Goal: Task Accomplishment & Management: Manage account settings

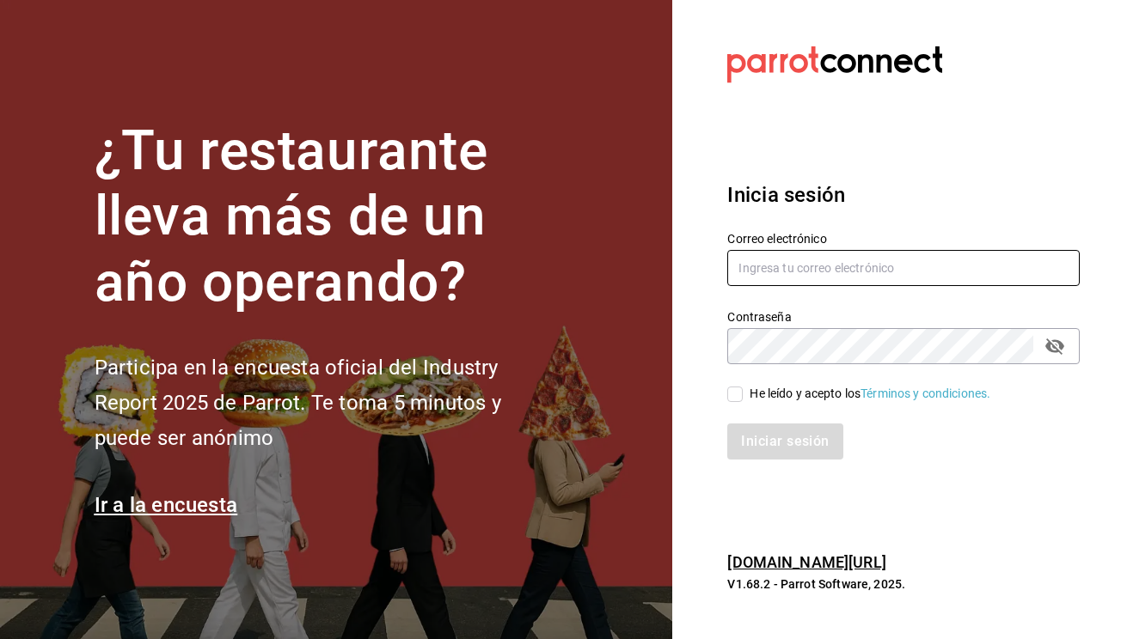
type input "[EMAIL_ADDRESS][DOMAIN_NAME]"
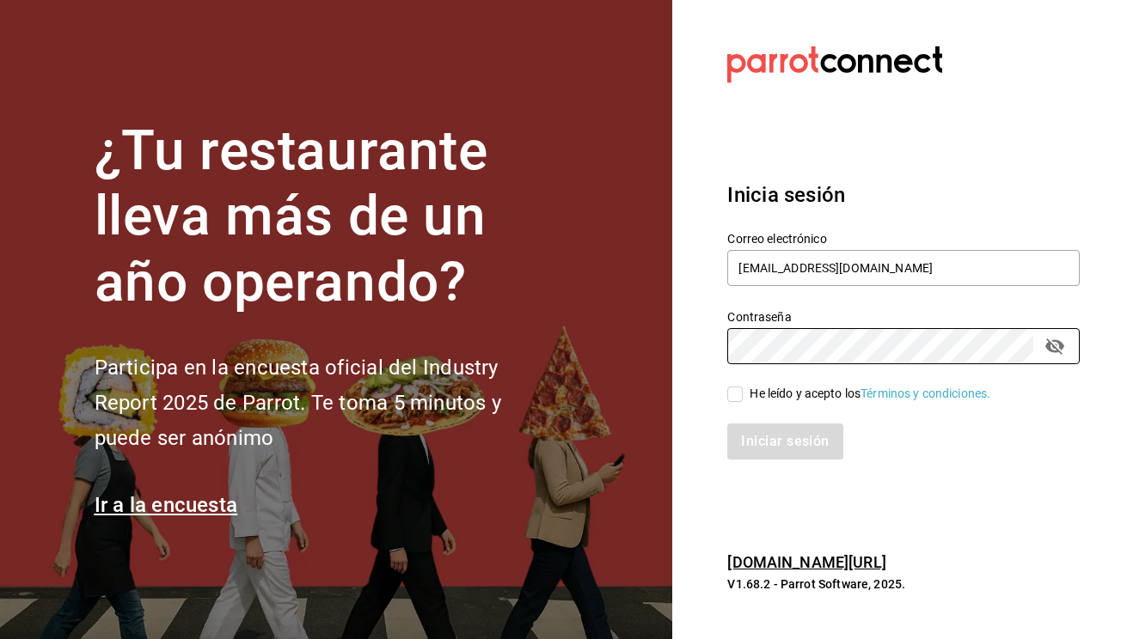
click at [730, 392] on input "He leído y acepto los Términos y condiciones." at bounding box center [734, 394] width 15 height 15
checkbox input "true"
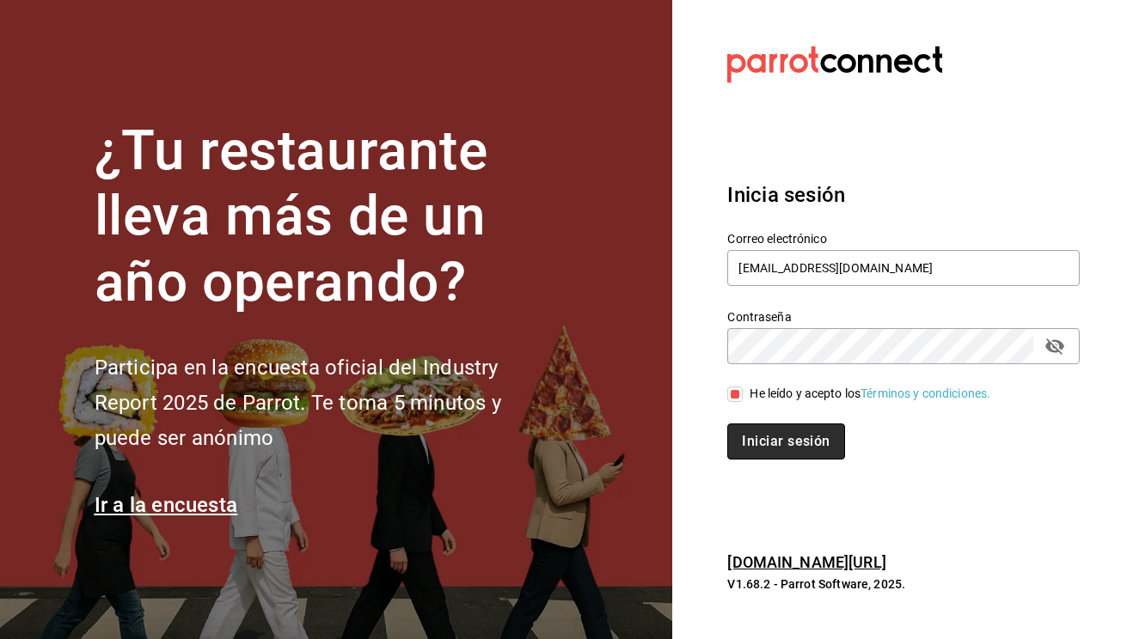
click at [765, 441] on button "Iniciar sesión" at bounding box center [785, 442] width 117 height 36
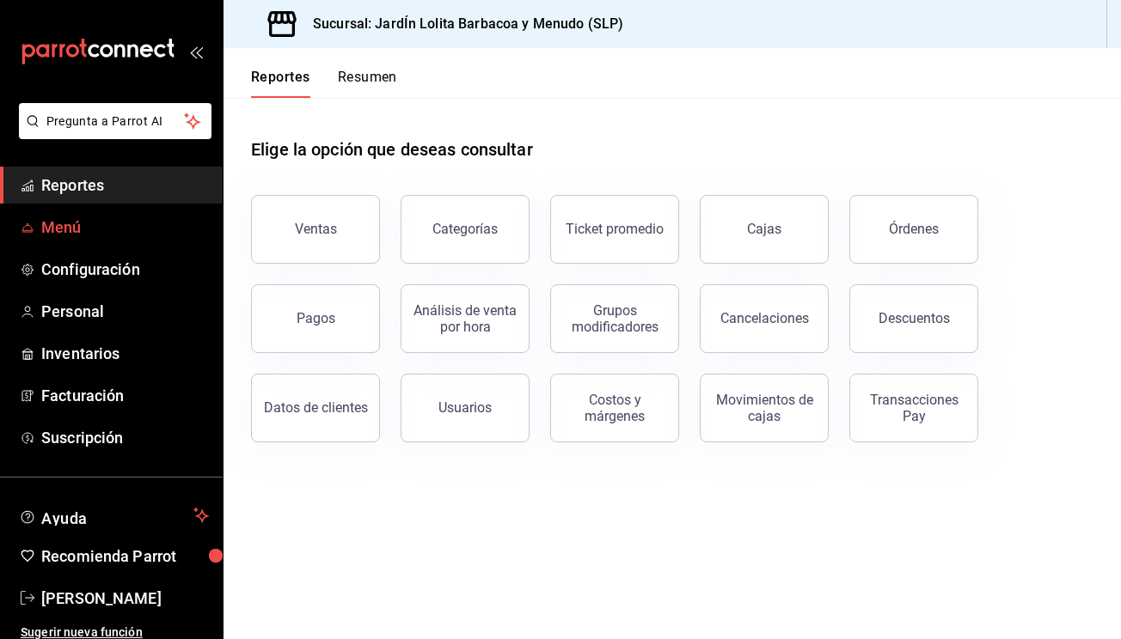
click at [104, 242] on link "Menú" at bounding box center [111, 227] width 223 height 37
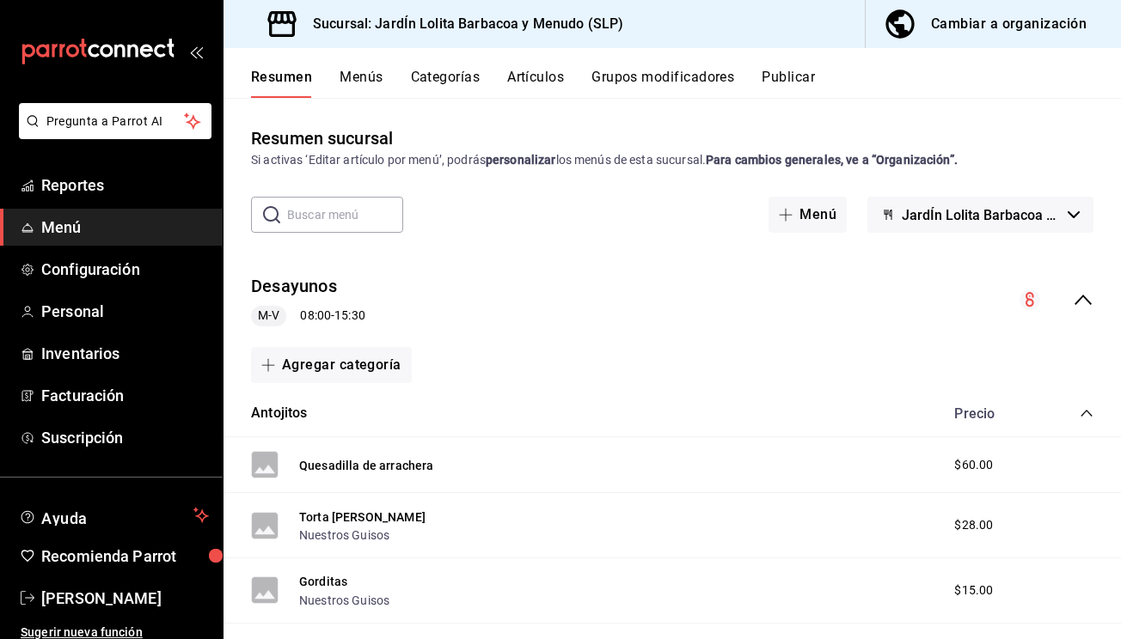
click at [525, 82] on button "Artículos" at bounding box center [535, 83] width 57 height 29
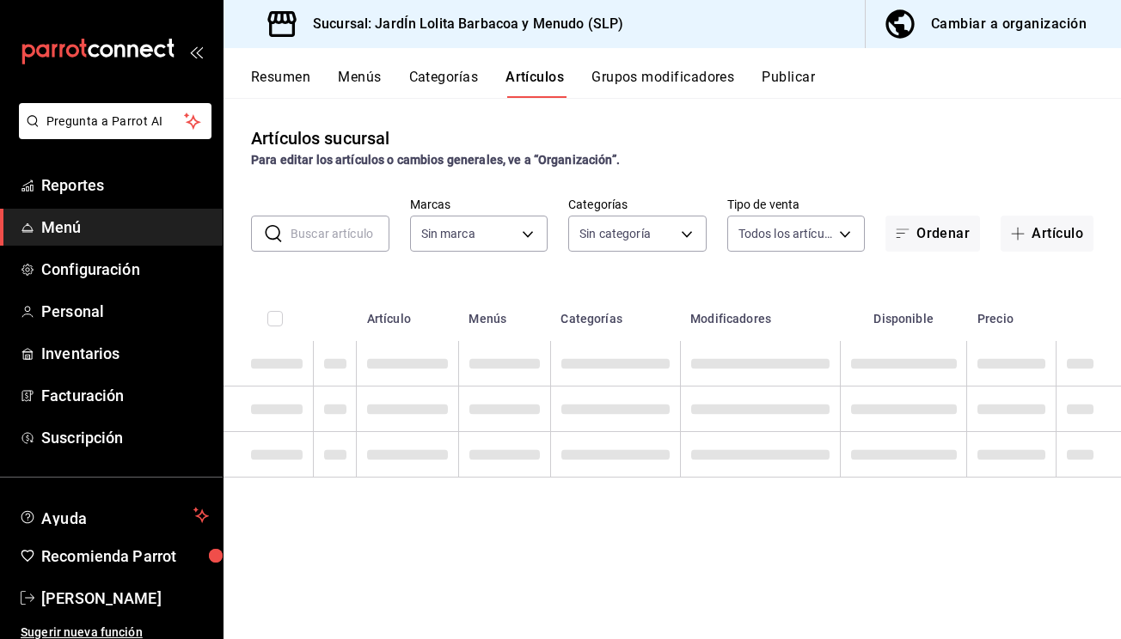
type input "044c81b7-237c-4a05-a4ec-ef343f74ba7c"
type input "b75db6a8-2d00-4fb4-8241-604fa34abb82,867c6ba8-dfda-4fd8-bd3c-7b25d5d6072a,16ecf…"
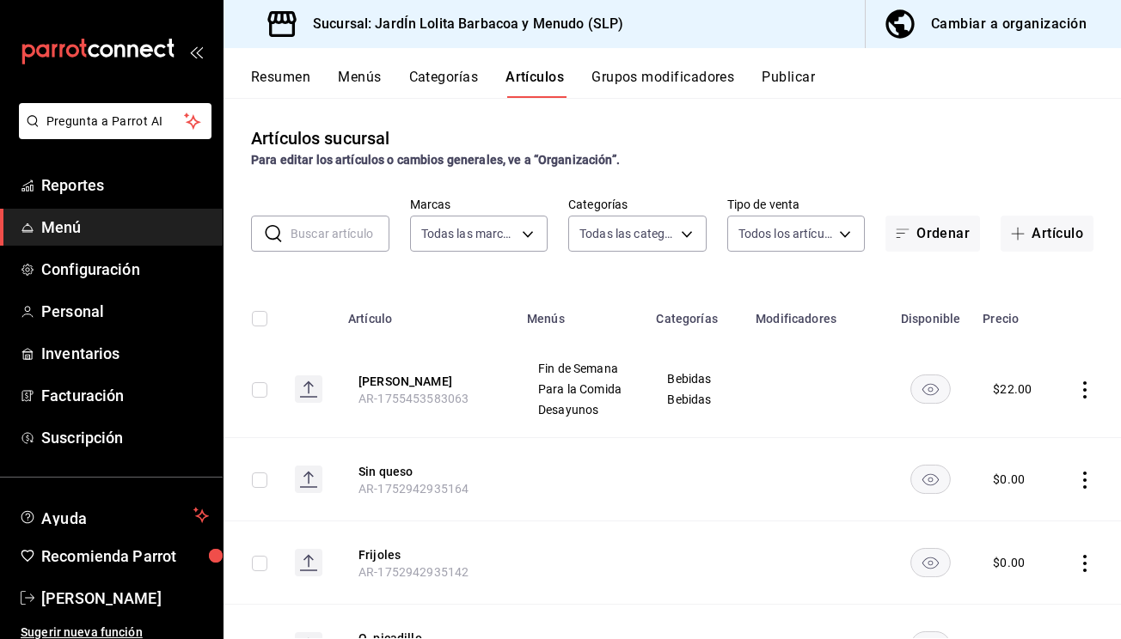
click at [315, 236] on input "text" at bounding box center [339, 234] width 99 height 34
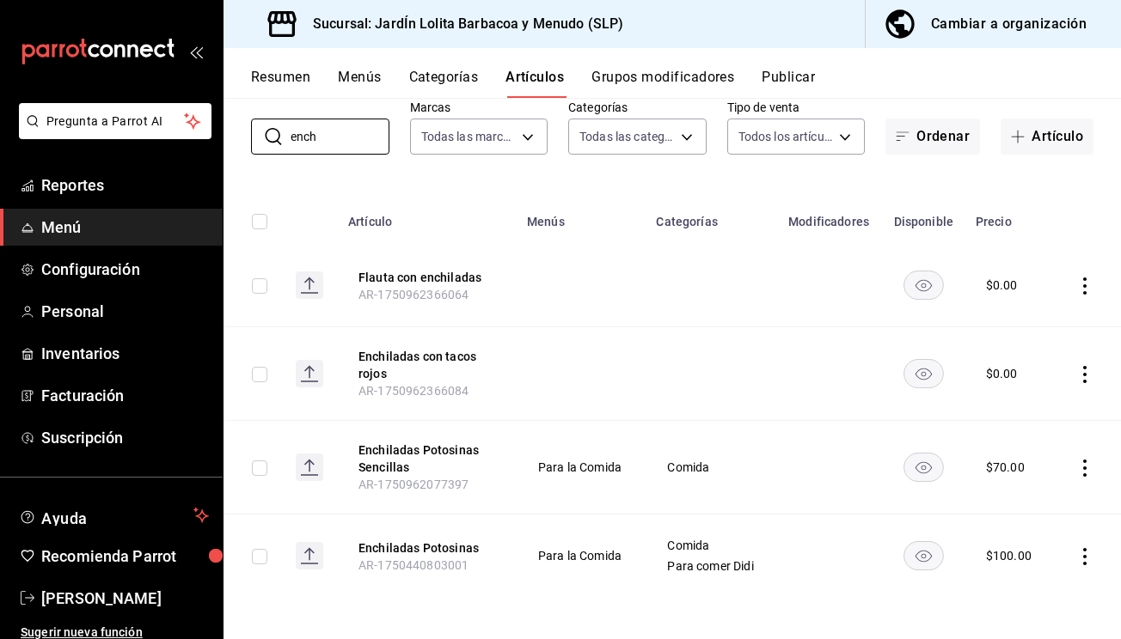
scroll to position [97, 0]
type input "ench"
click at [580, 442] on td "Para la Comida" at bounding box center [580, 468] width 129 height 94
click at [1085, 467] on icon "actions" at bounding box center [1084, 468] width 3 height 17
click at [1050, 505] on span "Editar" at bounding box center [1033, 508] width 45 height 18
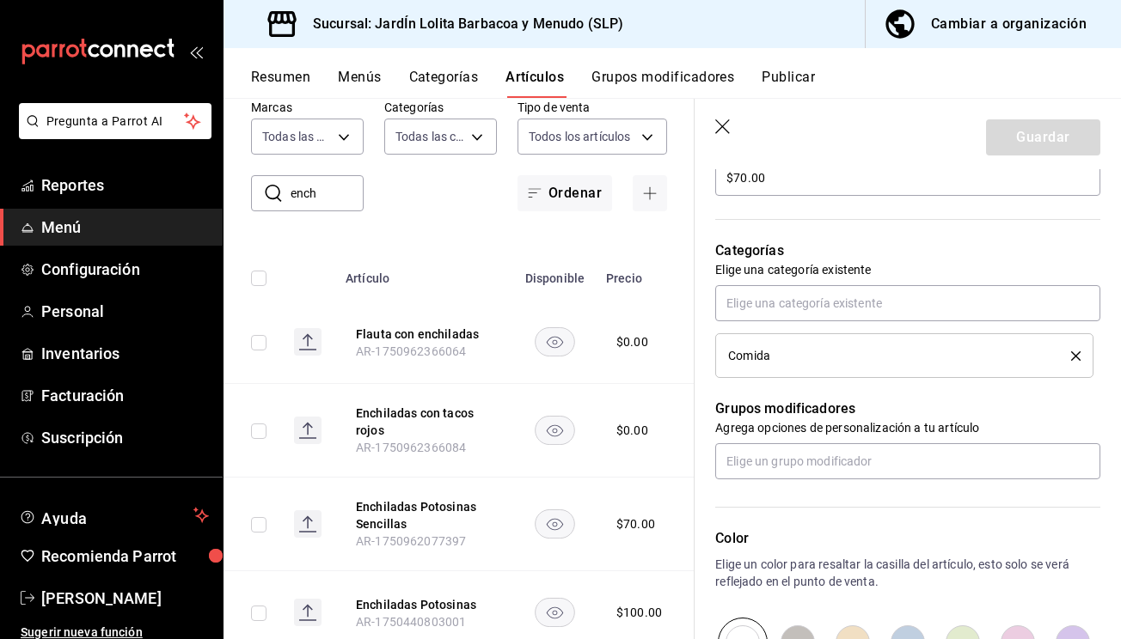
scroll to position [548, 0]
click at [942, 461] on input "text" at bounding box center [907, 461] width 385 height 36
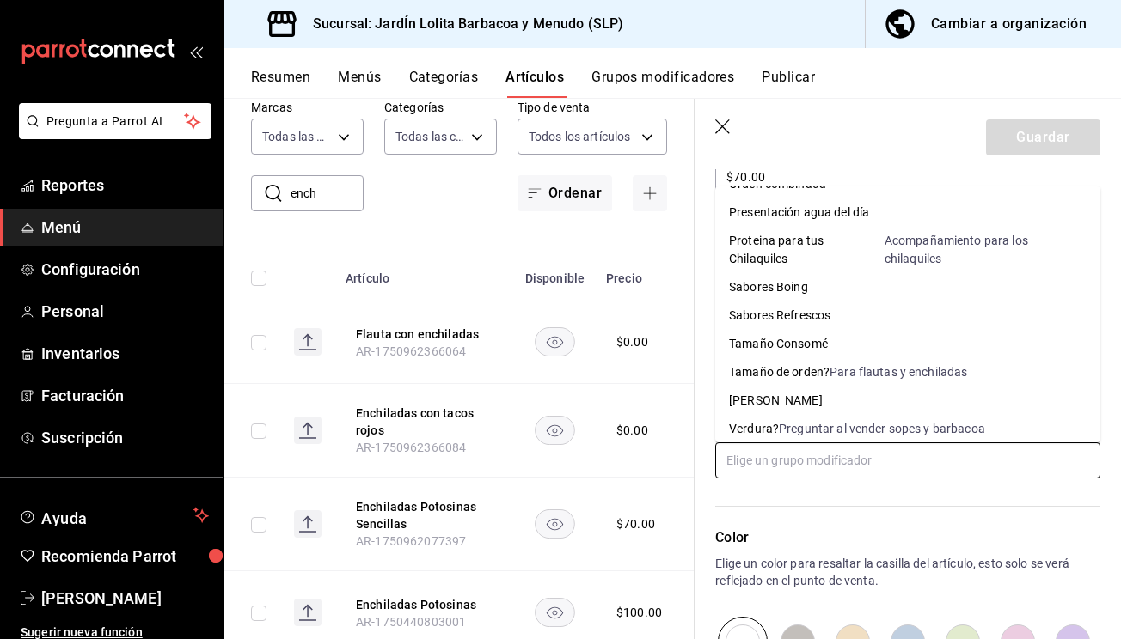
scroll to position [166, 0]
click at [875, 375] on div "Para flautas y enchiladas" at bounding box center [897, 372] width 137 height 18
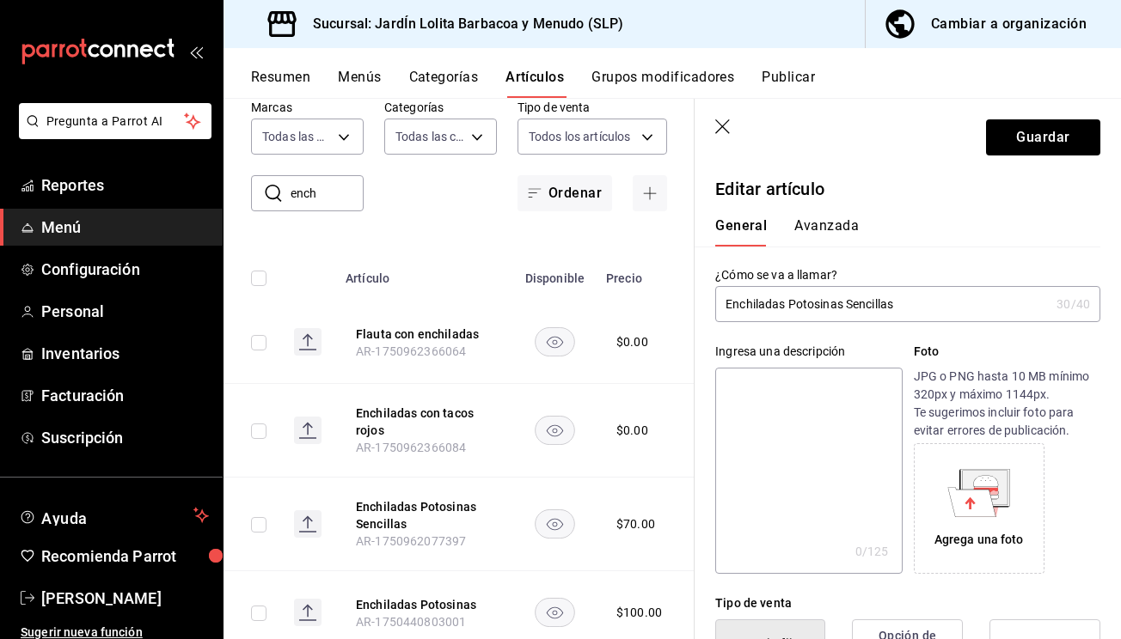
scroll to position [0, 0]
click at [817, 219] on button "Avanzada" at bounding box center [826, 231] width 64 height 29
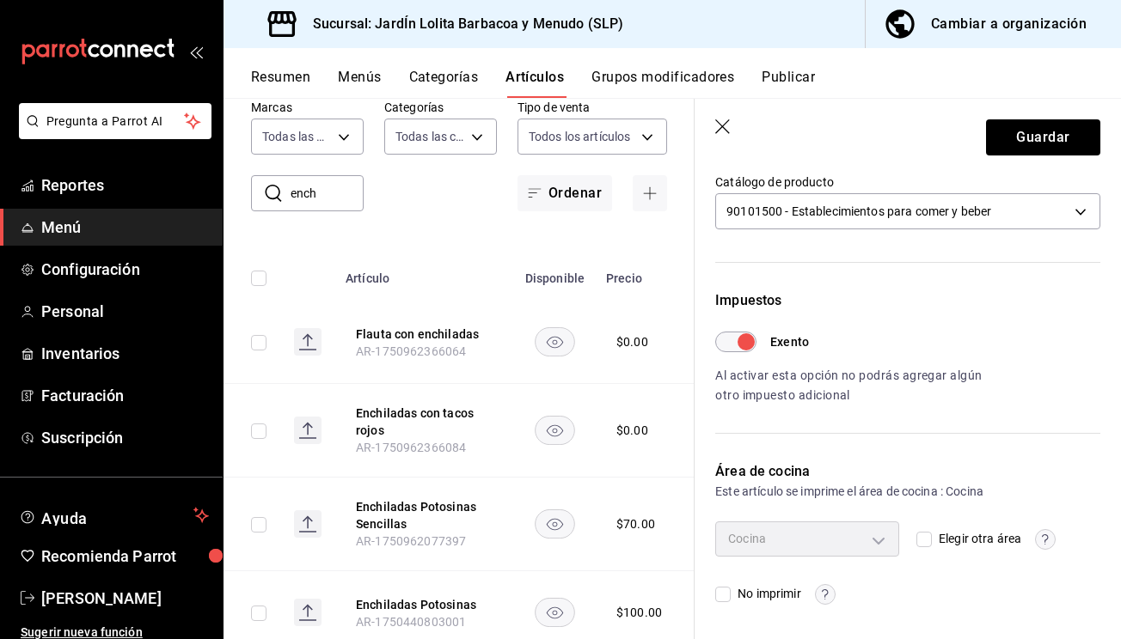
scroll to position [400, 0]
click at [1008, 144] on button "Guardar" at bounding box center [1043, 137] width 114 height 36
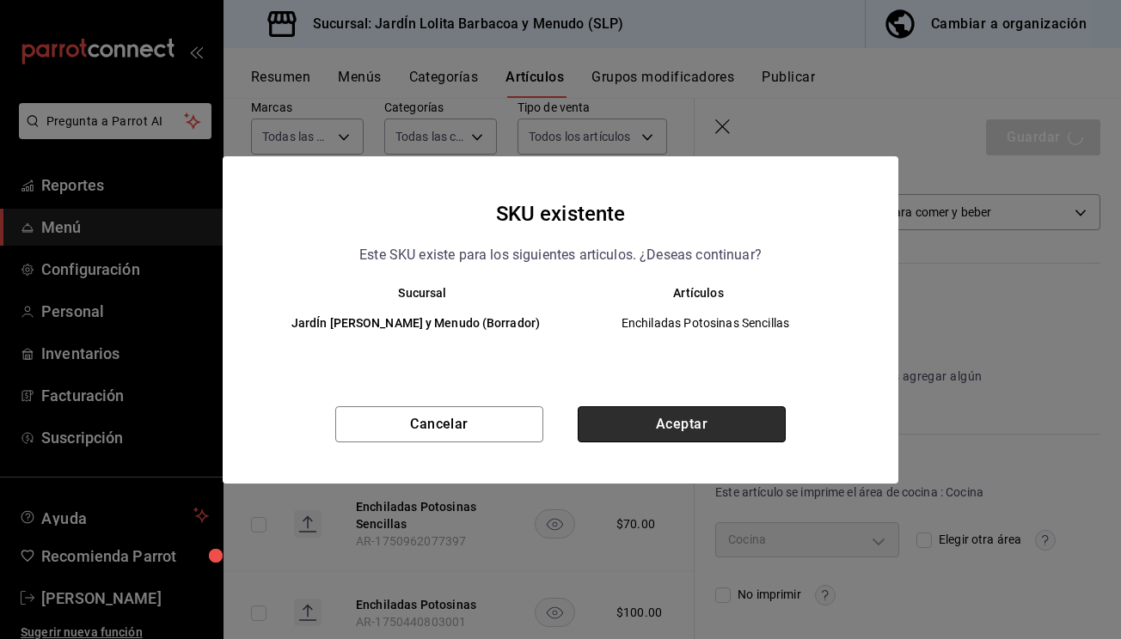
click at [715, 422] on button "Aceptar" at bounding box center [681, 424] width 208 height 36
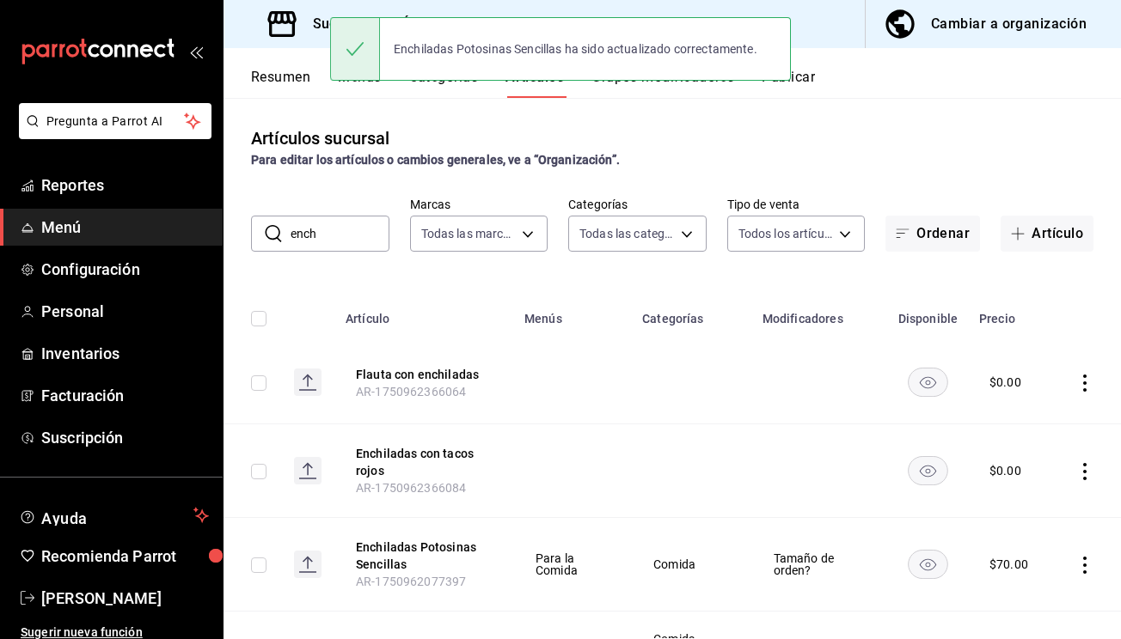
click at [806, 64] on div "Resumen Menús Categorías Artículos Grupos modificadores Publicar" at bounding box center [671, 73] width 897 height 50
click at [806, 74] on button "Publicar" at bounding box center [787, 83] width 53 height 29
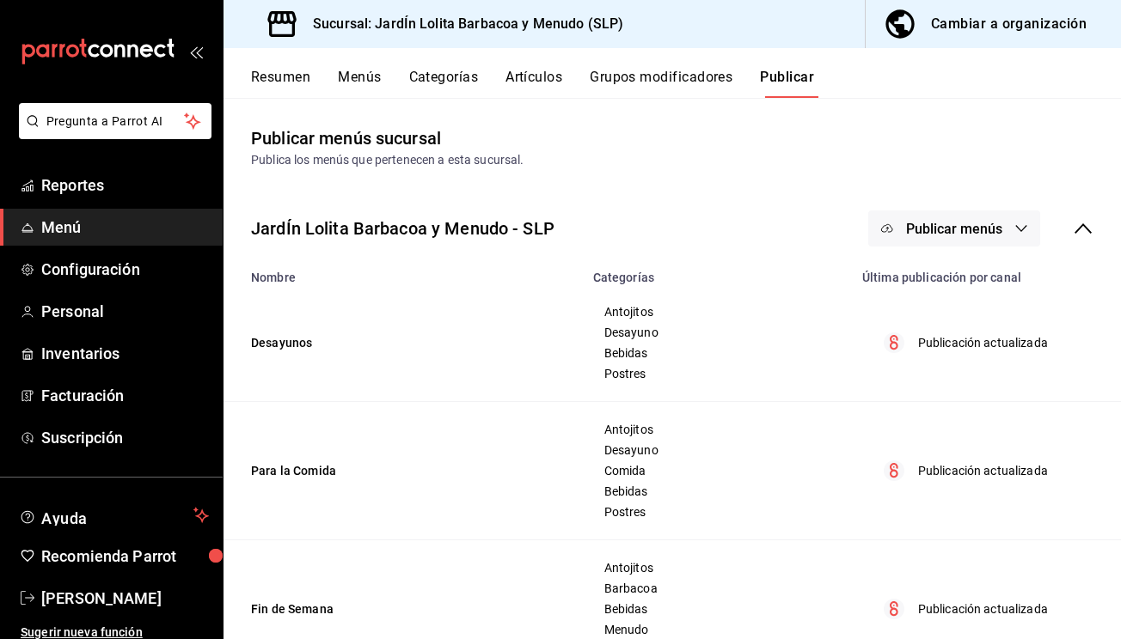
click at [957, 221] on span "Publicar menús" at bounding box center [954, 229] width 96 height 16
click at [968, 283] on span "Punto de venta" at bounding box center [979, 285] width 82 height 18
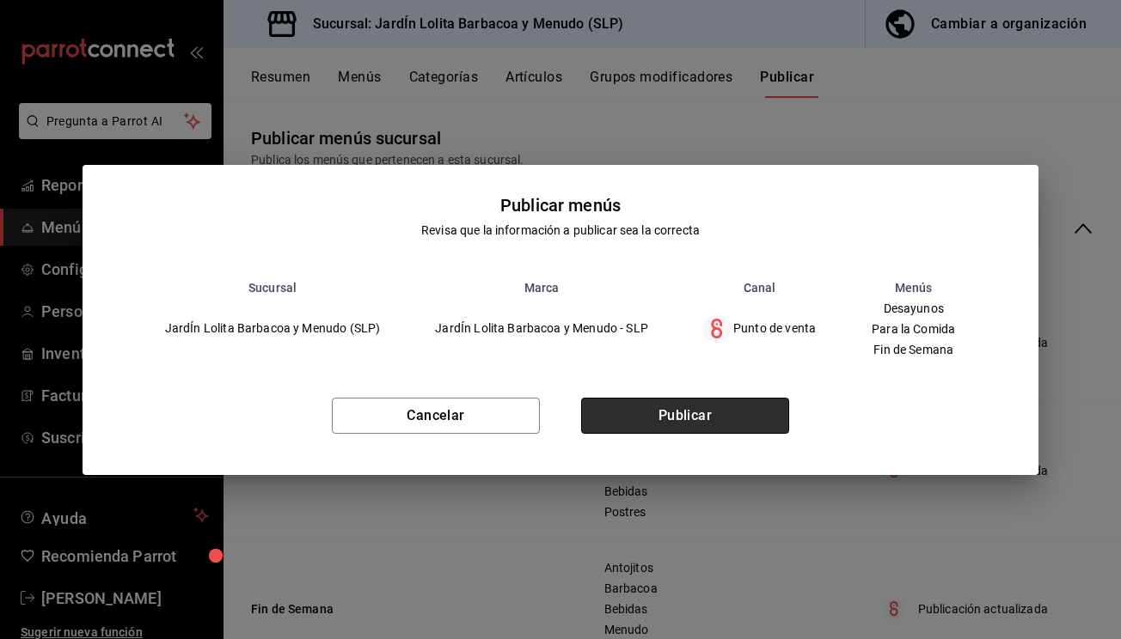
click at [737, 413] on button "Publicar" at bounding box center [685, 416] width 208 height 36
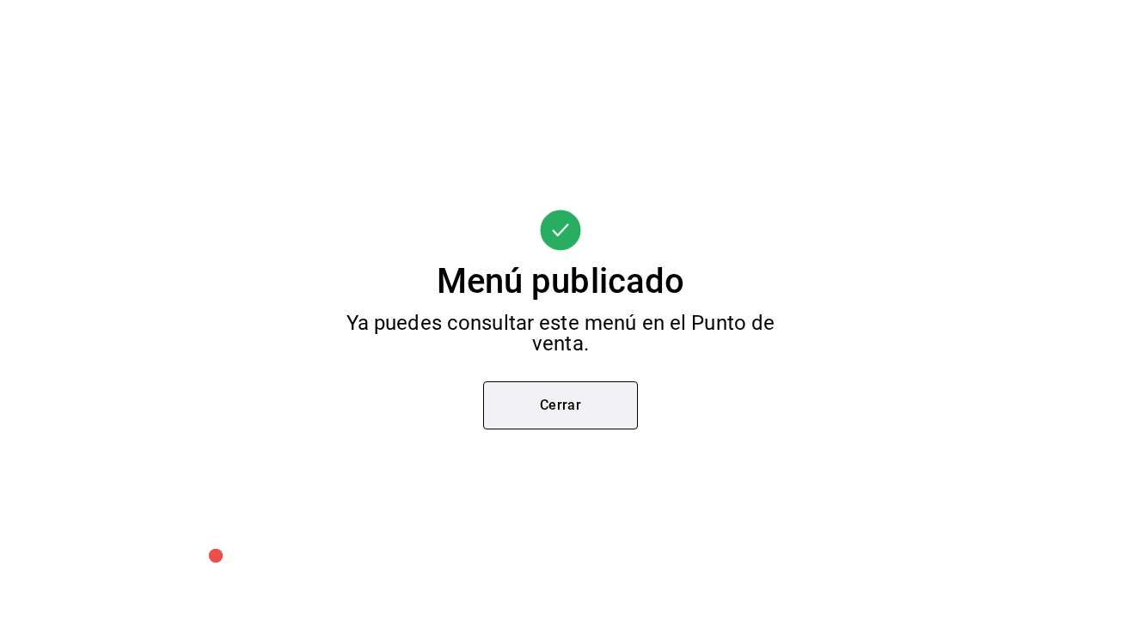
click at [622, 399] on button "Cerrar" at bounding box center [560, 406] width 155 height 48
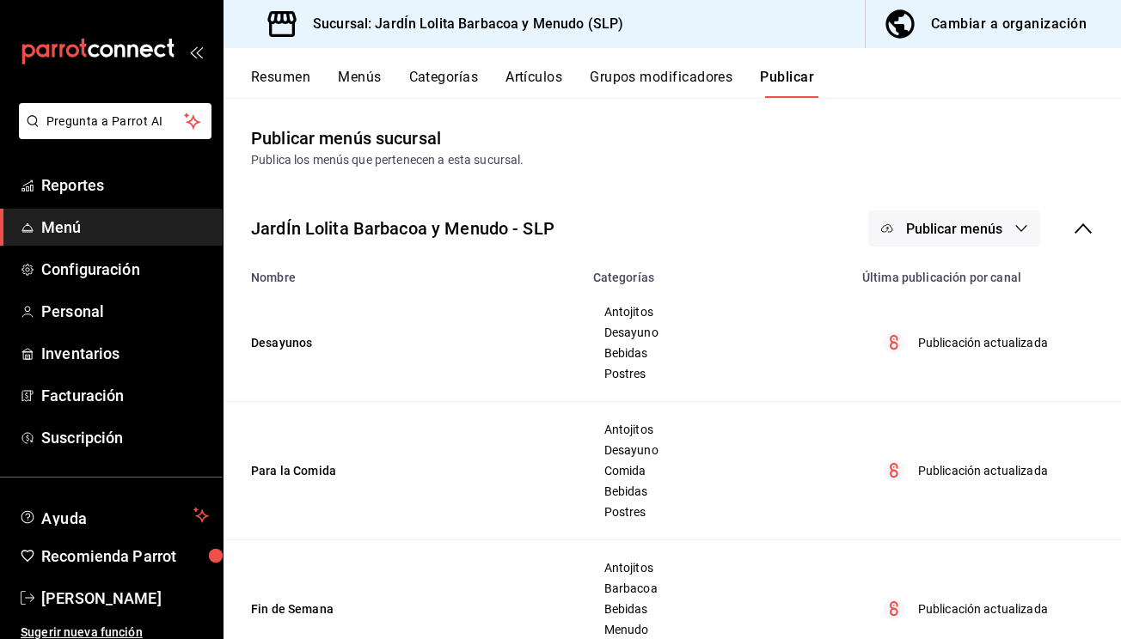
click at [356, 75] on button "Menús" at bounding box center [359, 83] width 43 height 29
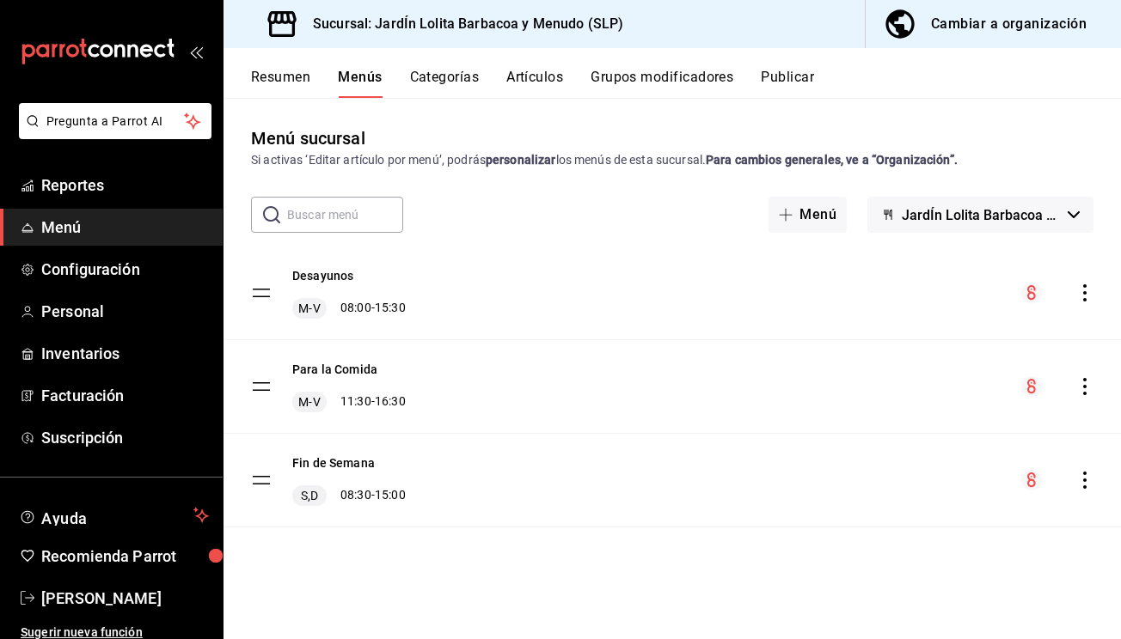
click at [540, 79] on button "Artículos" at bounding box center [534, 83] width 57 height 29
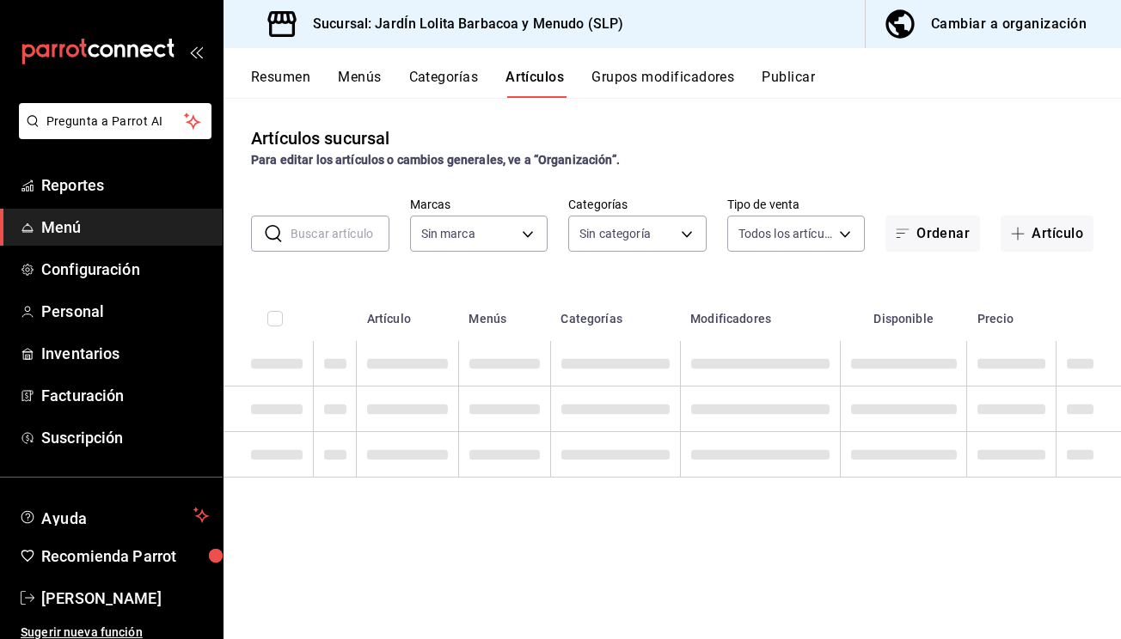
type input "b75db6a8-2d00-4fb4-8241-604fa34abb82,867c6ba8-dfda-4fd8-bd3c-7b25d5d6072a,16ecf…"
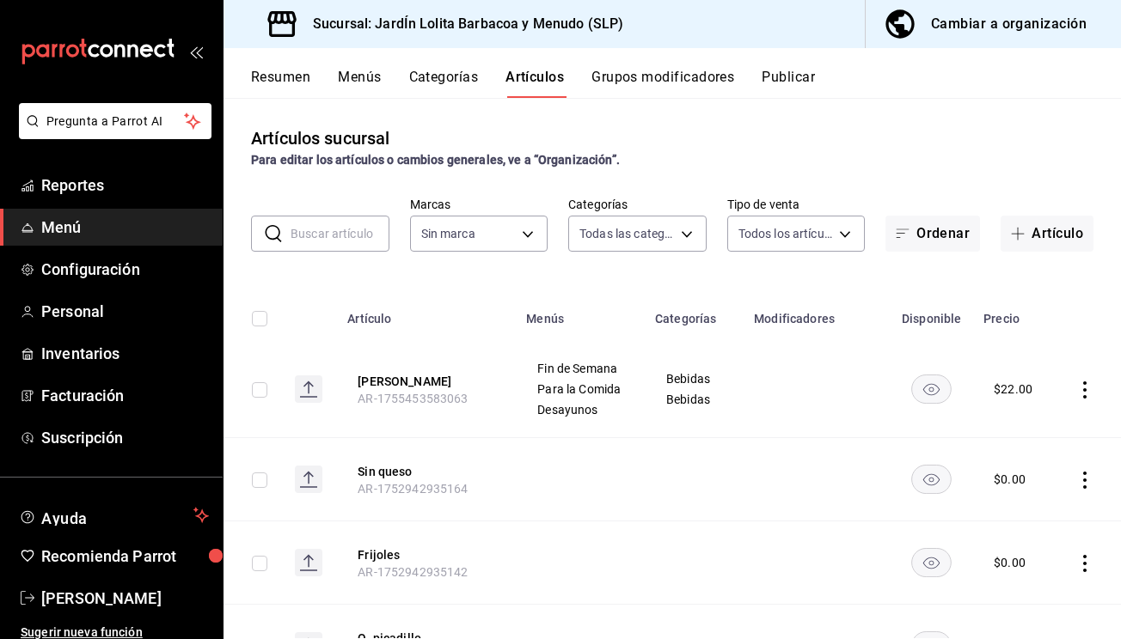
type input "044c81b7-237c-4a05-a4ec-ef343f74ba7c"
click at [342, 235] on input "text" at bounding box center [339, 234] width 99 height 34
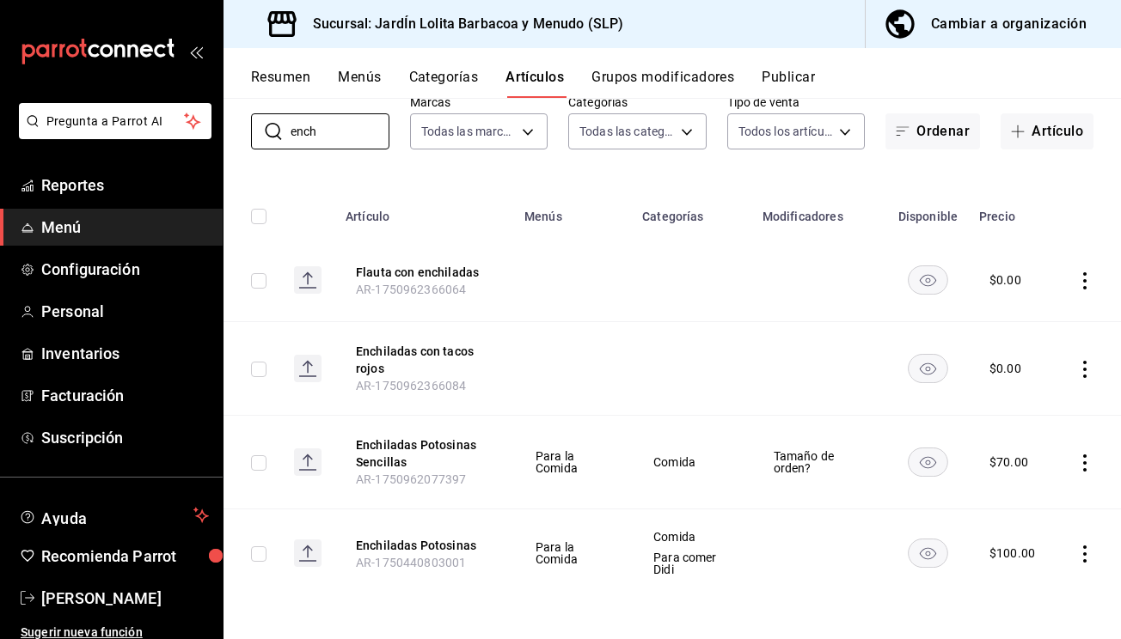
scroll to position [102, 0]
type input "ench"
click at [457, 449] on button "Enchiladas Potosinas Sencillas" at bounding box center [424, 454] width 137 height 34
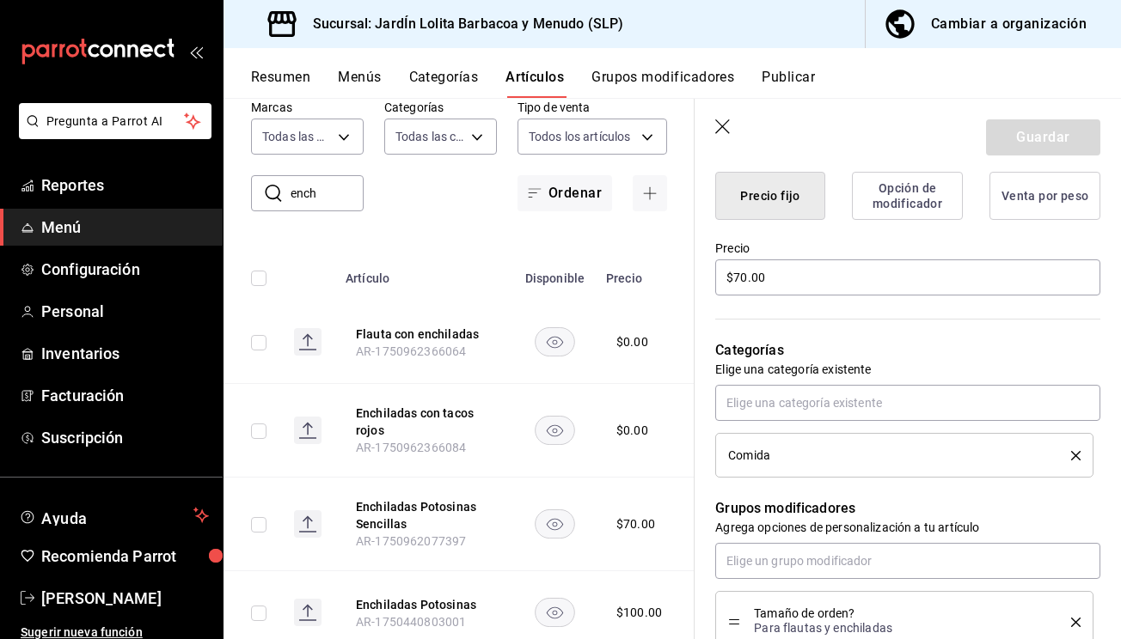
scroll to position [433, 0]
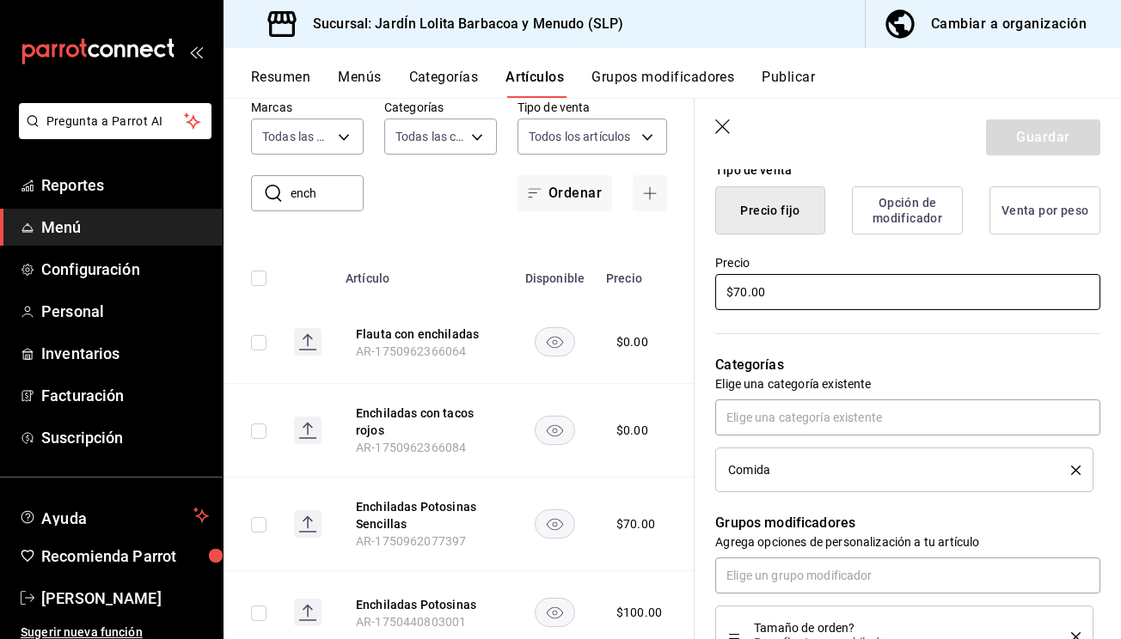
click at [791, 286] on input "$70.00" at bounding box center [907, 292] width 385 height 36
type input "$7.00"
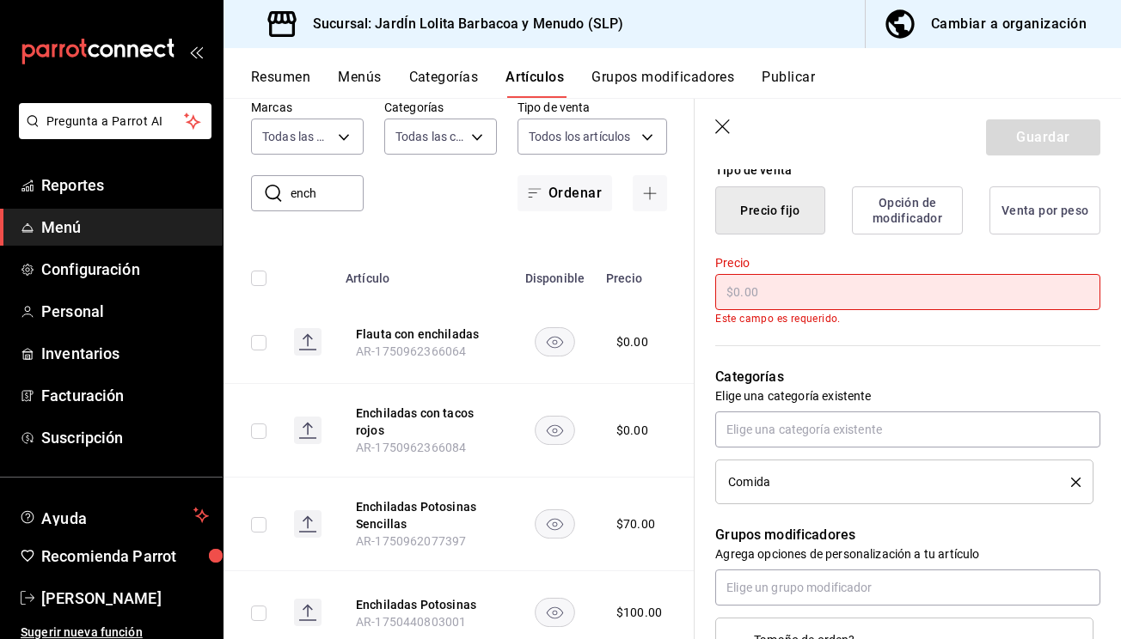
type input "$0.00"
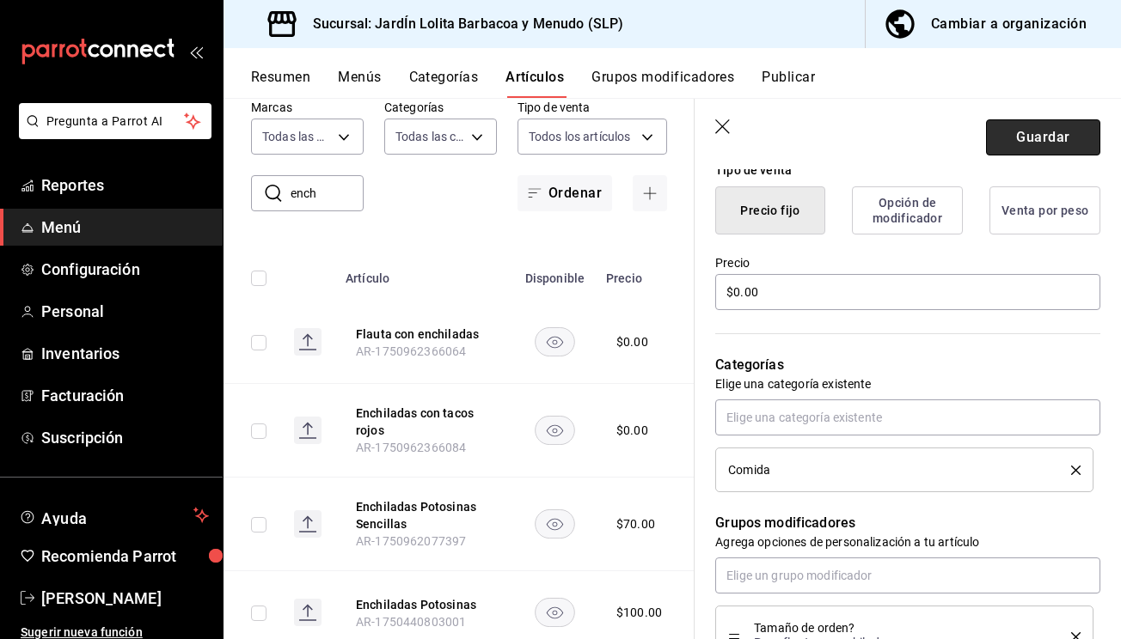
click at [1030, 144] on button "Guardar" at bounding box center [1043, 137] width 114 height 36
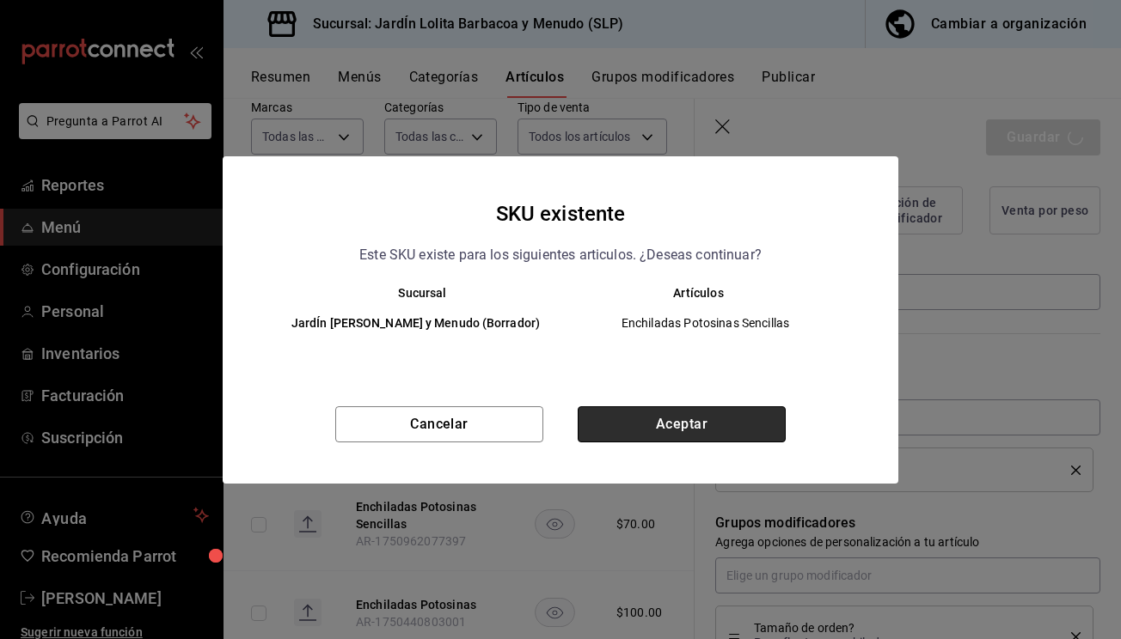
click at [761, 430] on button "Aceptar" at bounding box center [681, 424] width 208 height 36
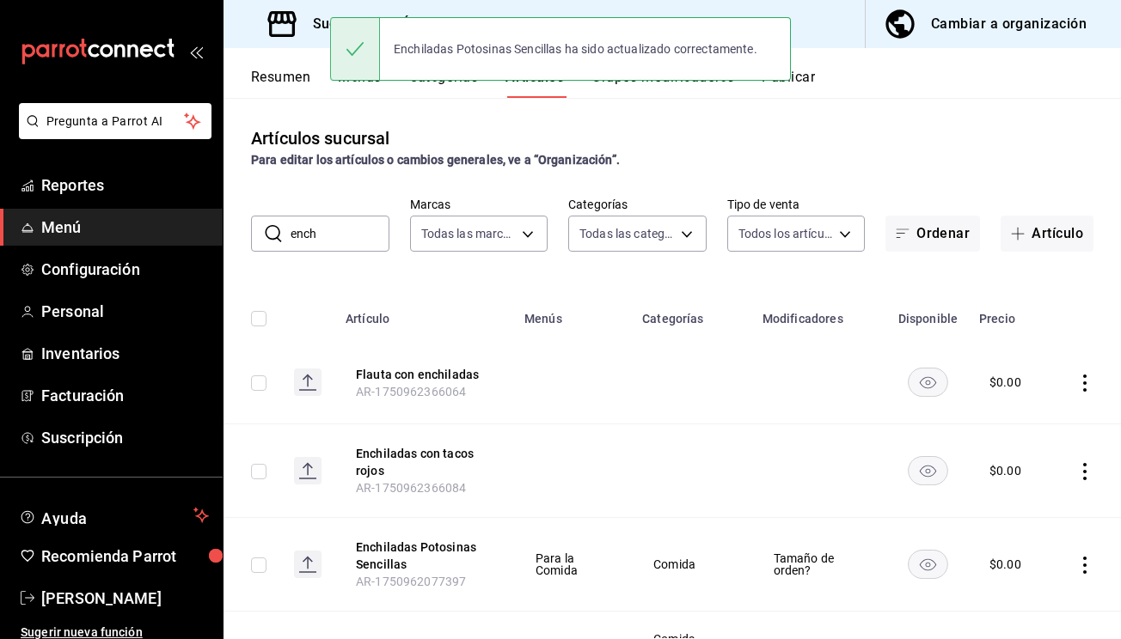
click at [810, 86] on button "Publicar" at bounding box center [787, 83] width 53 height 29
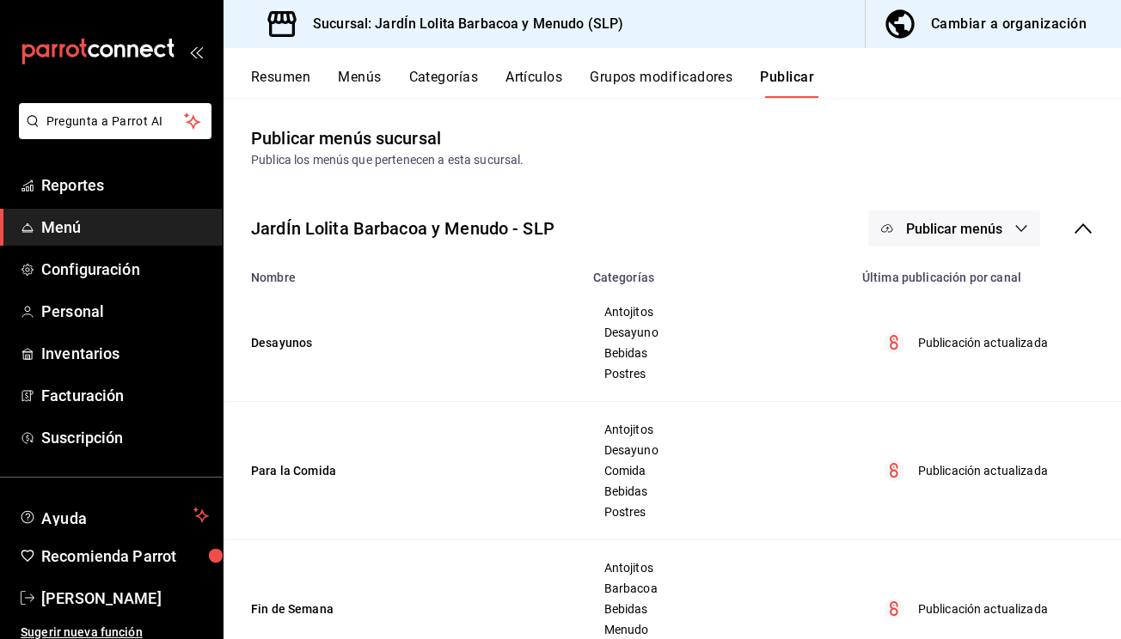
click at [944, 232] on span "Publicar menús" at bounding box center [954, 229] width 96 height 16
click at [961, 278] on span "Punto de venta" at bounding box center [979, 285] width 82 height 18
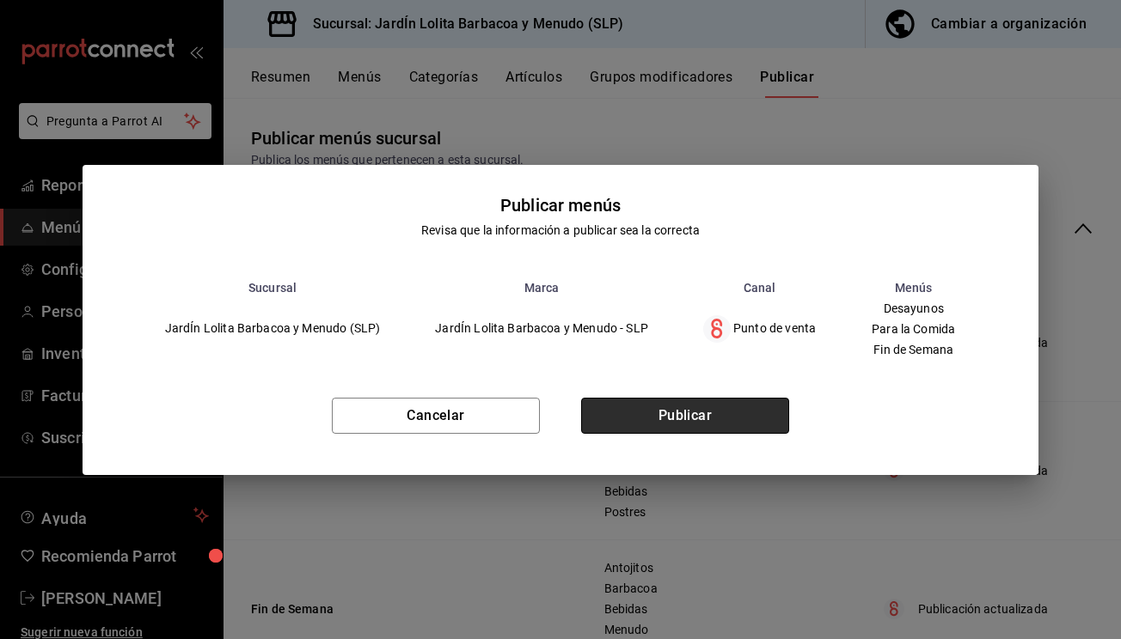
click at [741, 410] on button "Publicar" at bounding box center [685, 416] width 208 height 36
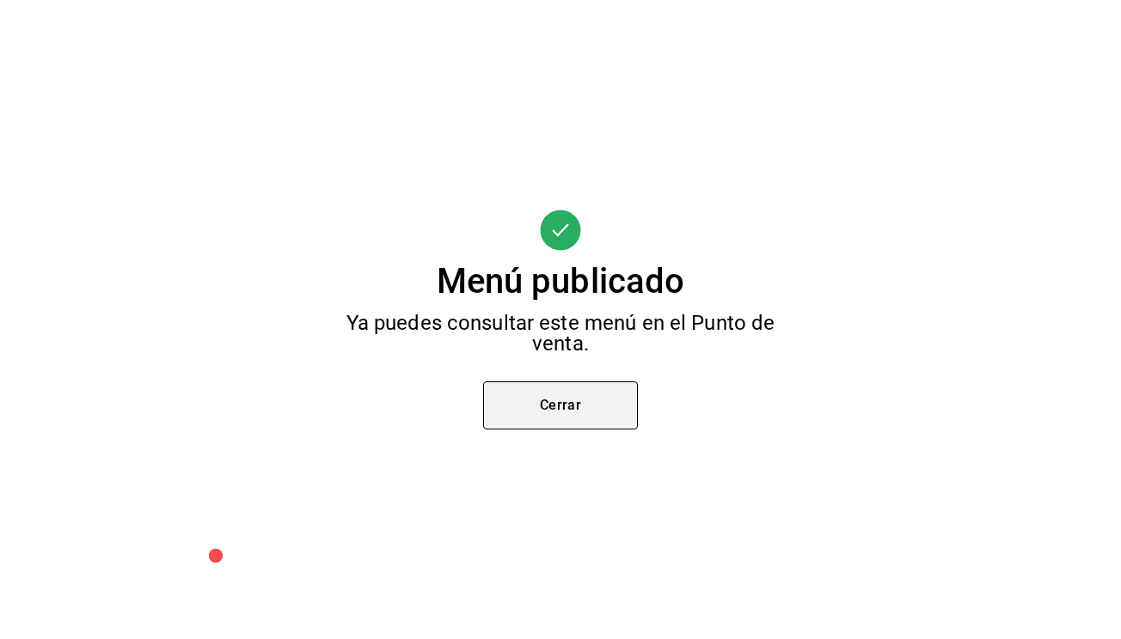
click at [619, 393] on button "Cerrar" at bounding box center [560, 406] width 155 height 48
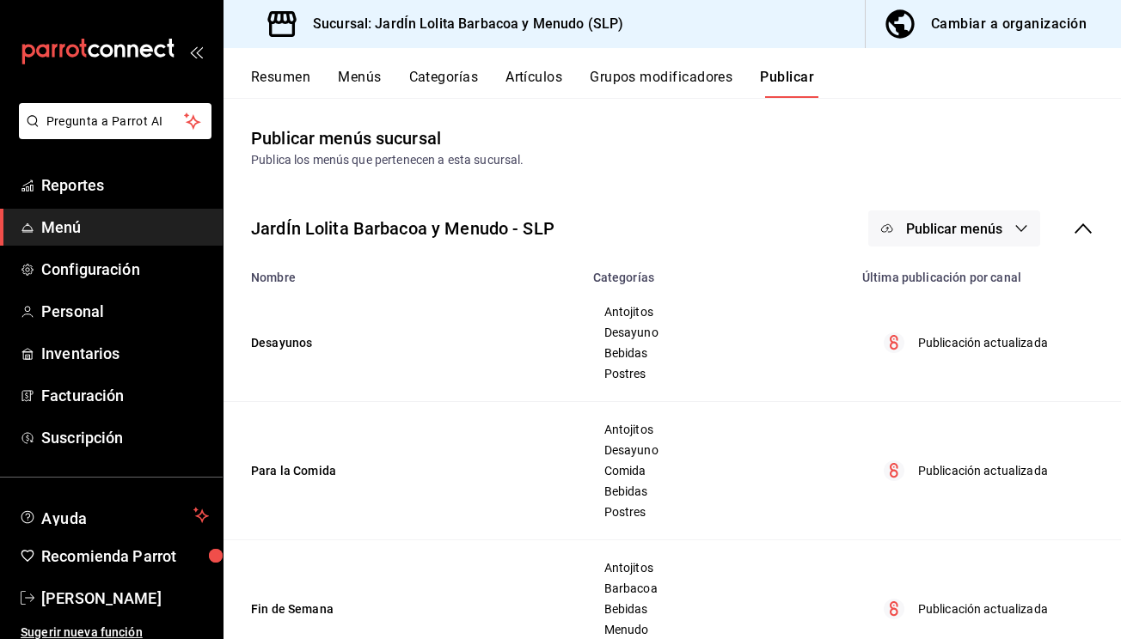
click at [284, 77] on button "Resumen" at bounding box center [280, 83] width 59 height 29
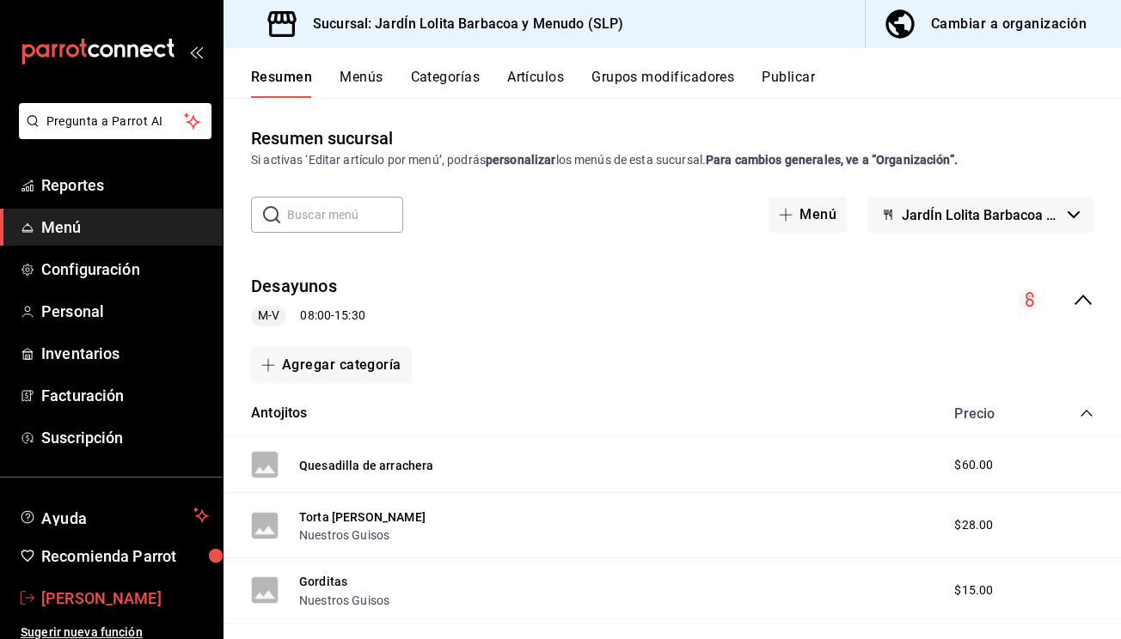
click at [125, 610] on link "Rolando Fuentes" at bounding box center [111, 598] width 223 height 37
